Goal: Task Accomplishment & Management: Manage account settings

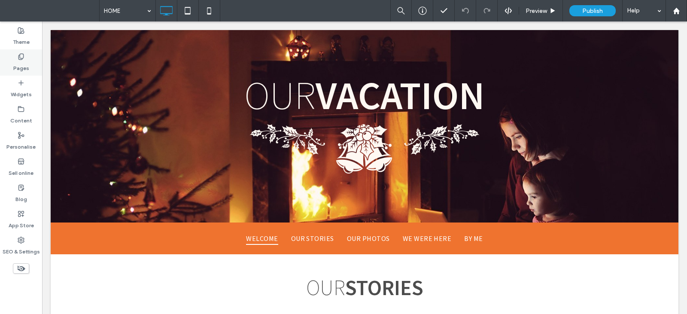
click at [29, 64] on div "Pages" at bounding box center [21, 62] width 42 height 26
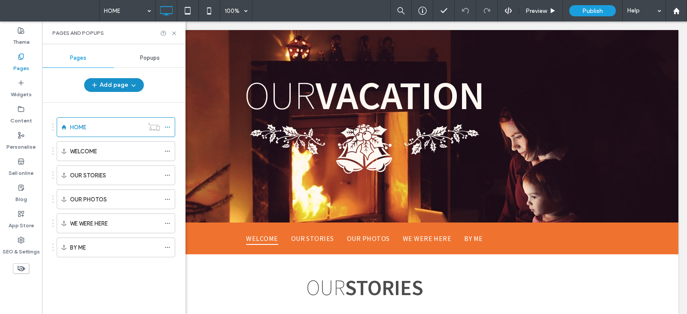
click at [133, 85] on use "button" at bounding box center [133, 86] width 4 height 2
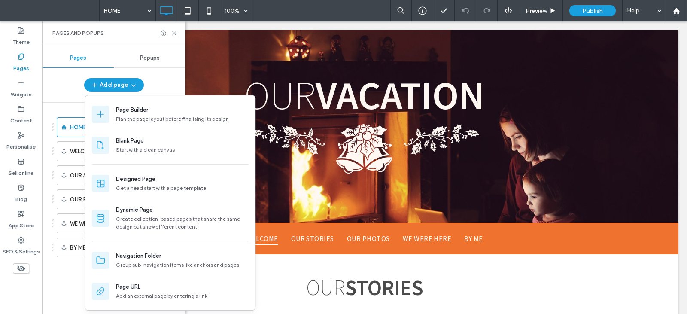
click at [169, 75] on div "Pages Popups Add page HOME WELCOME OUR STORIES OUR PHOTOS WE WERE HERE BY ME" at bounding box center [113, 179] width 143 height 261
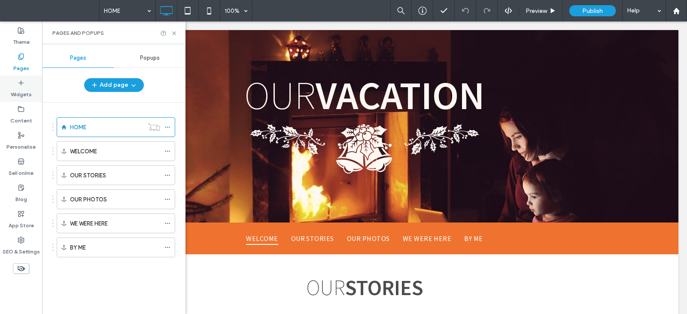
click at [21, 91] on label "Widgets" at bounding box center [21, 92] width 21 height 12
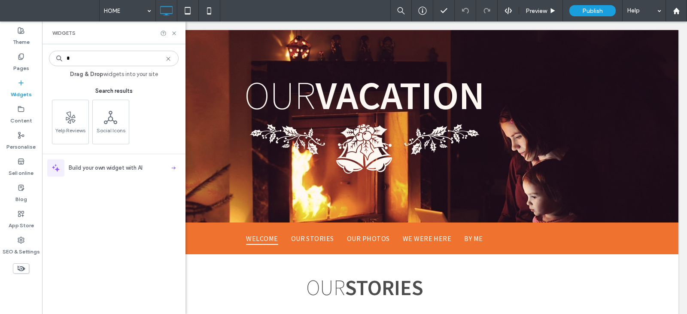
type input "*"
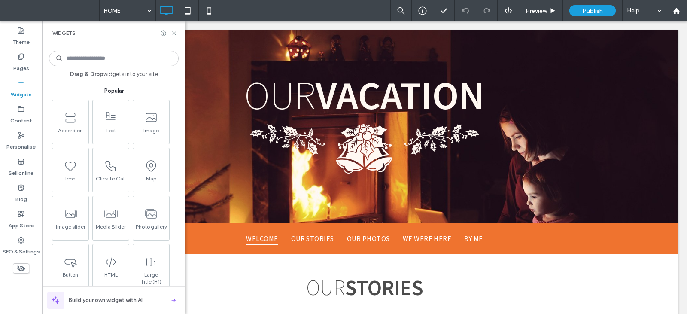
click at [20, 8] on span at bounding box center [52, 10] width 93 height 17
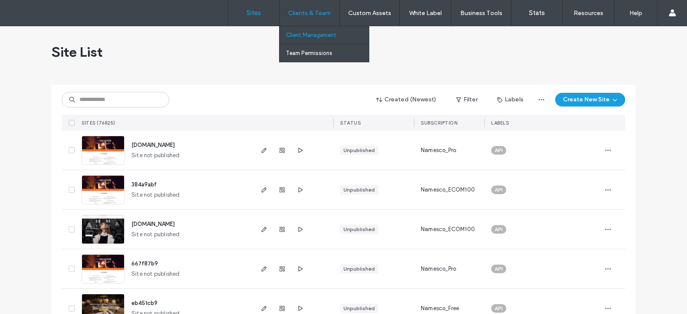
click at [301, 31] on link "Client Management" at bounding box center [327, 35] width 83 height 18
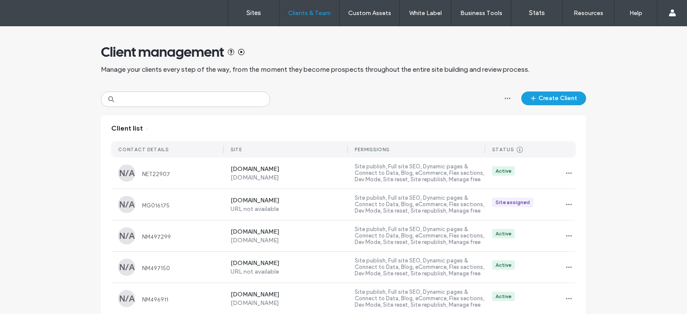
scroll to position [61, 0]
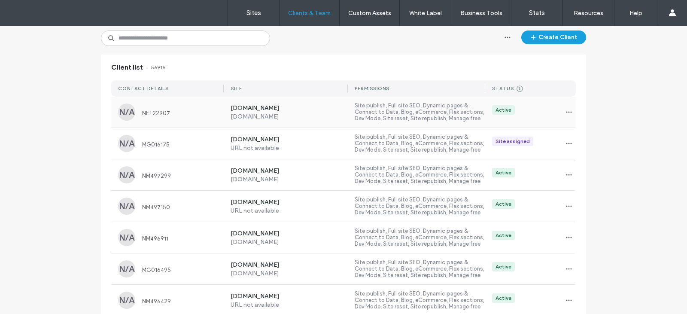
click at [212, 114] on span "NET22907" at bounding box center [183, 113] width 82 height 6
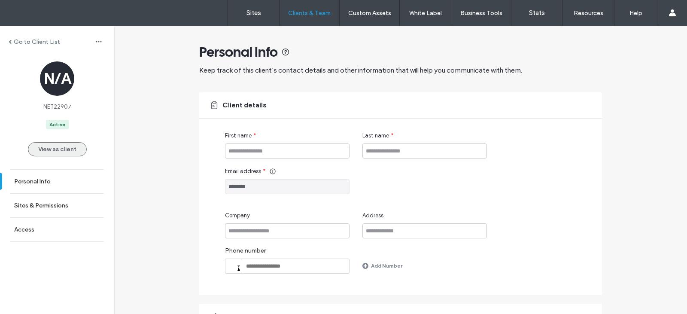
click at [67, 153] on button "View as client" at bounding box center [57, 149] width 59 height 14
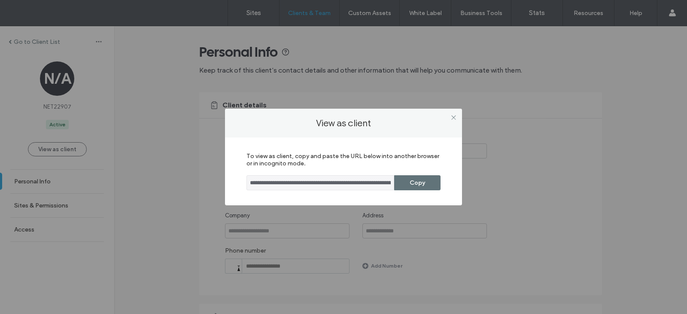
click at [146, 219] on div "**********" at bounding box center [343, 157] width 687 height 314
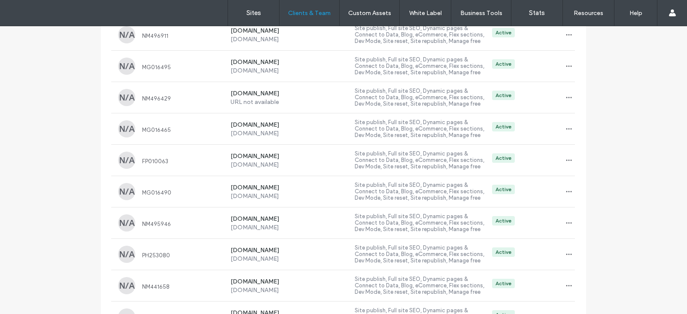
scroll to position [348, 0]
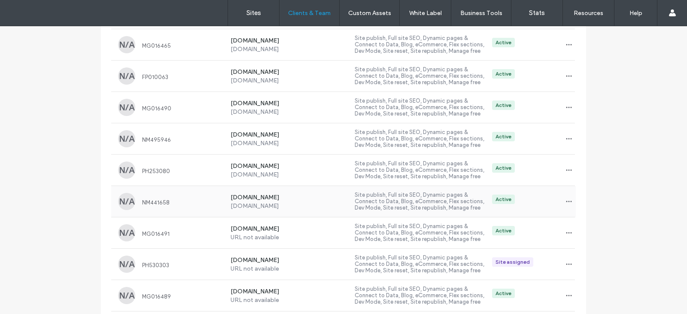
click at [275, 194] on label "[DOMAIN_NAME]" at bounding box center [290, 198] width 118 height 9
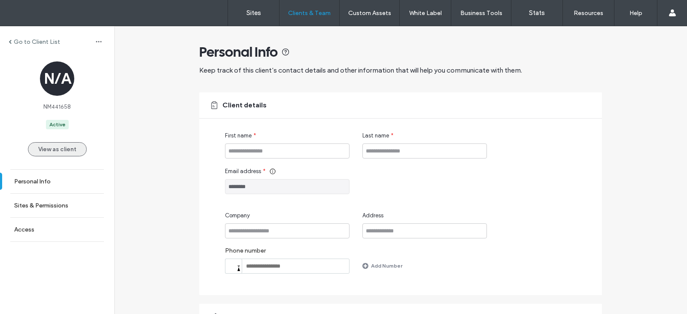
click at [77, 152] on button "View as client" at bounding box center [57, 149] width 59 height 14
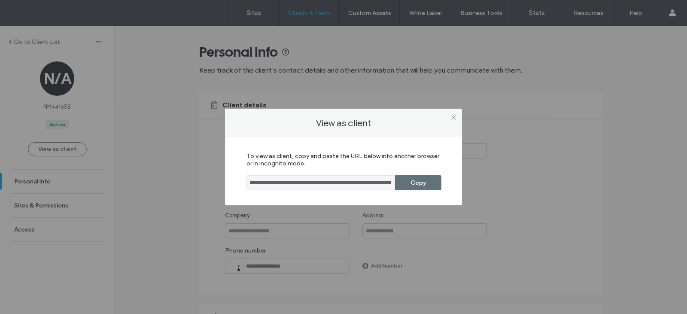
scroll to position [0, 403]
drag, startPoint x: 345, startPoint y: 183, endPoint x: 429, endPoint y: 191, distance: 84.1
click at [429, 191] on div "**********" at bounding box center [343, 171] width 237 height 68
click at [426, 183] on button "Copy" at bounding box center [418, 182] width 46 height 15
